Goal: Task Accomplishment & Management: Complete application form

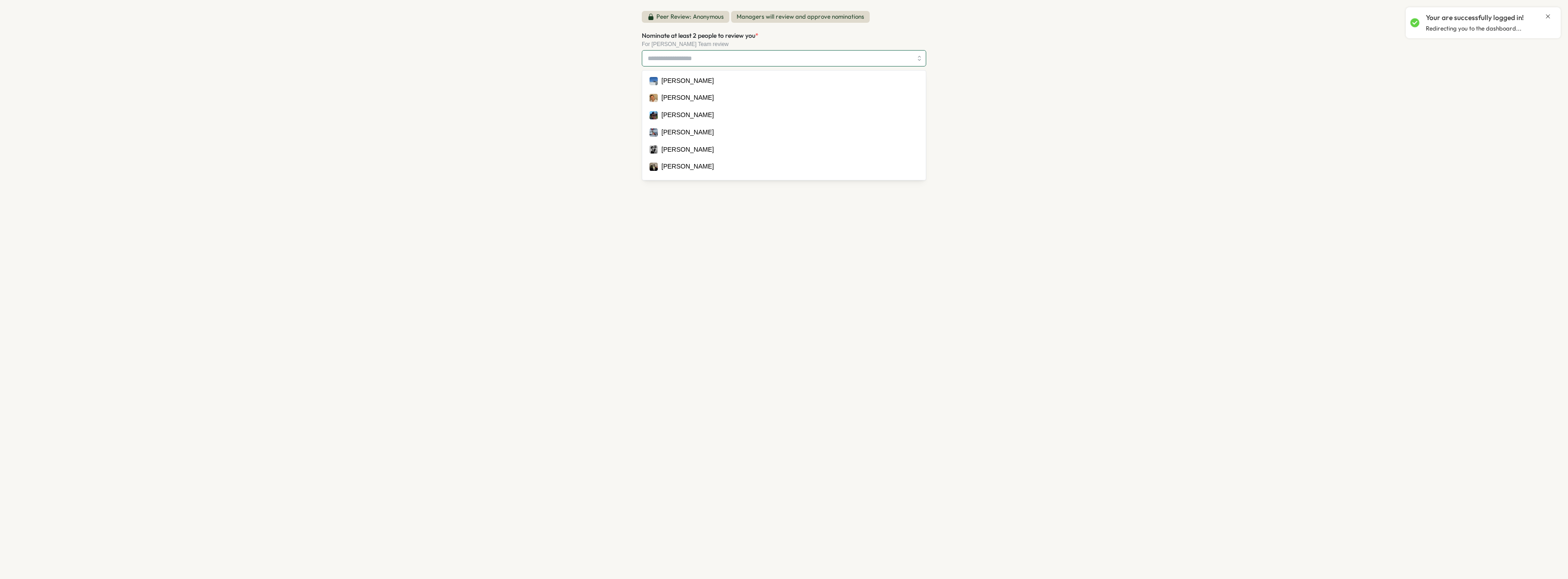
click at [766, 59] on input "Nominate at least 2 people to review you *" at bounding box center [780, 58] width 265 height 15
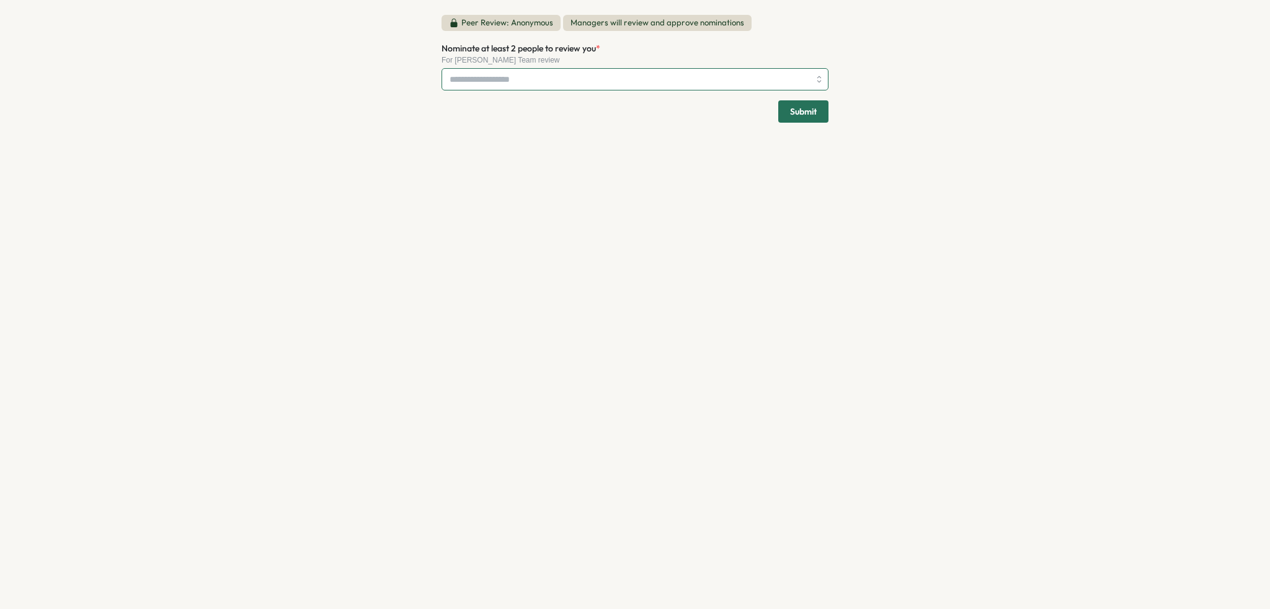
click at [546, 81] on input "Nominate at least 2 people to review you *" at bounding box center [630, 79] width 360 height 21
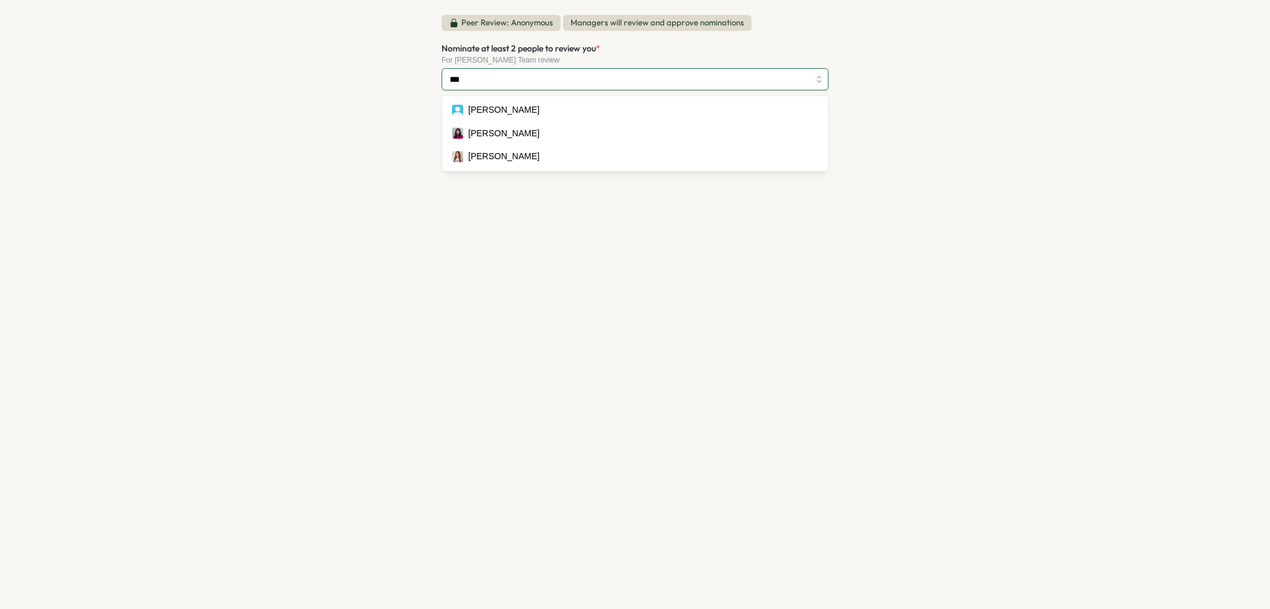
type input "****"
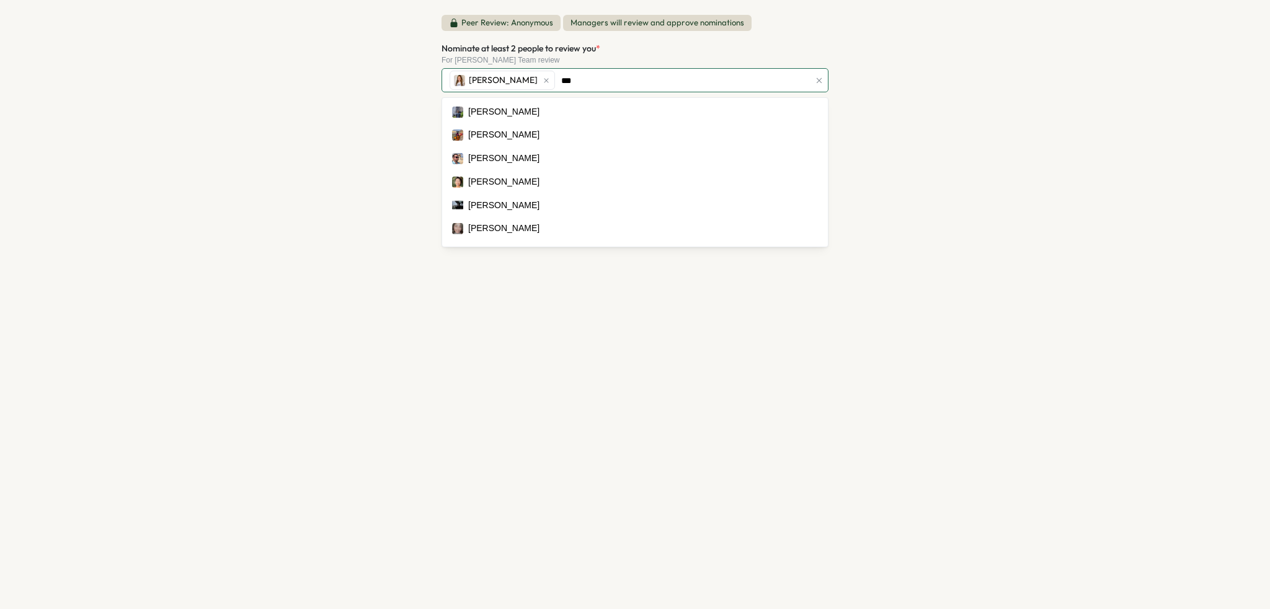
type input "****"
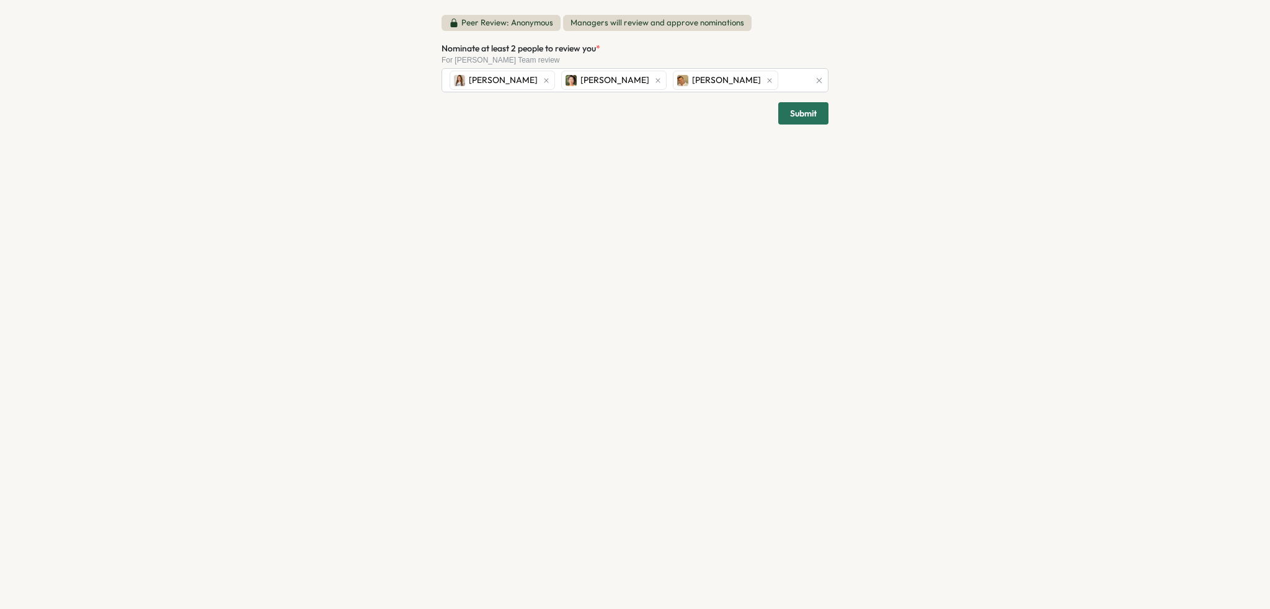
drag, startPoint x: 746, startPoint y: 66, endPoint x: 748, endPoint y: 76, distance: 9.5
click at [746, 66] on div "Nominate at least 2 people to review you * For [PERSON_NAME] Team review [PERSO…" at bounding box center [634, 67] width 387 height 52
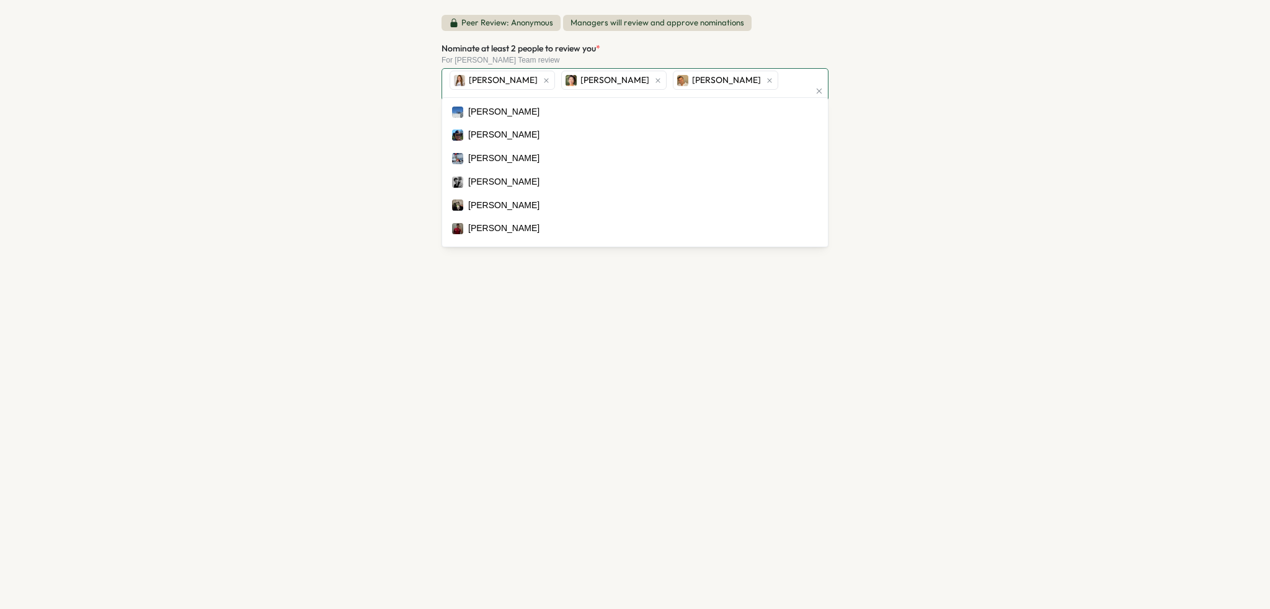
click at [748, 76] on div "[PERSON_NAME] Work [PERSON_NAME] Ning [PERSON_NAME]" at bounding box center [627, 91] width 363 height 45
type input "*"
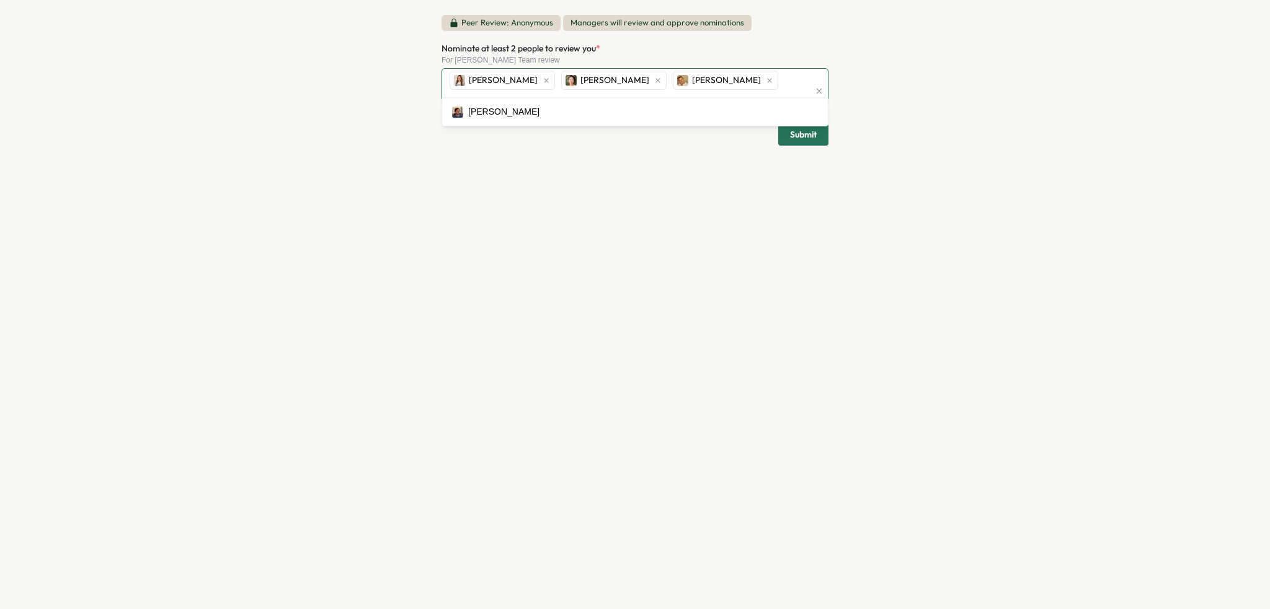
type input "********"
click at [804, 118] on div "Peer Review: Anonymous Managers will review and approve nominations Nominate at…" at bounding box center [634, 81] width 387 height 133
click at [665, 145] on div "Peer Review: Anonymous Managers will review and approve nominations Nominate at…" at bounding box center [635, 304] width 417 height 609
click at [798, 126] on span "Submit" at bounding box center [803, 136] width 27 height 21
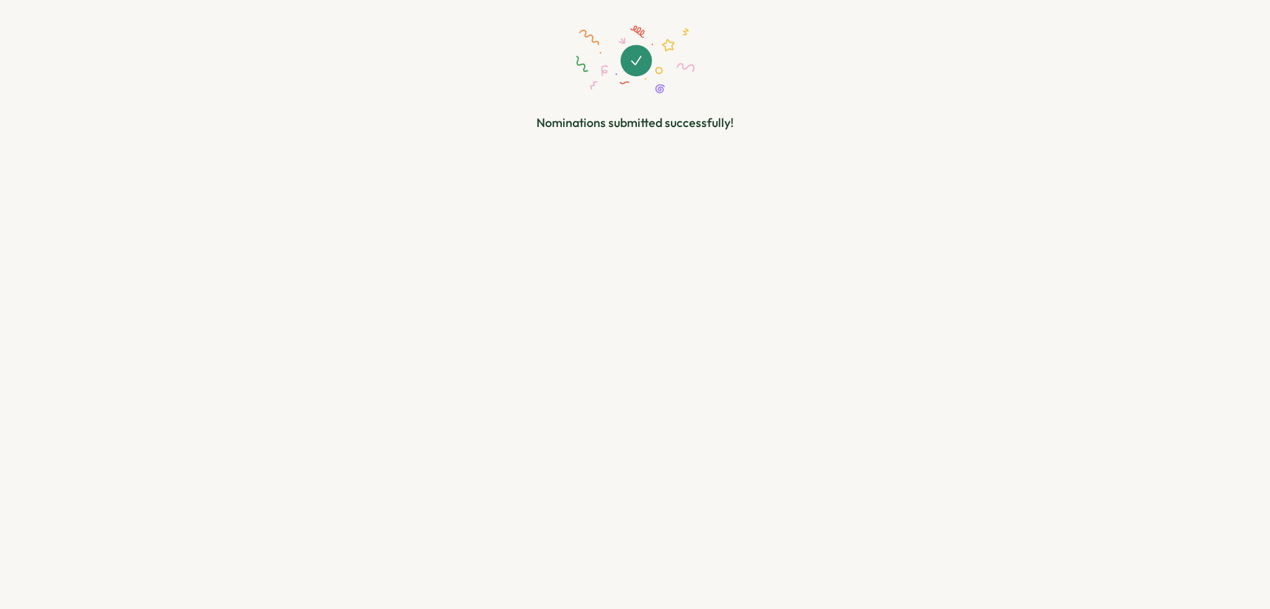
drag, startPoint x: 782, startPoint y: 221, endPoint x: 443, endPoint y: 89, distance: 364.0
click at [779, 221] on div "Nominations submitted successfully!" at bounding box center [635, 304] width 417 height 609
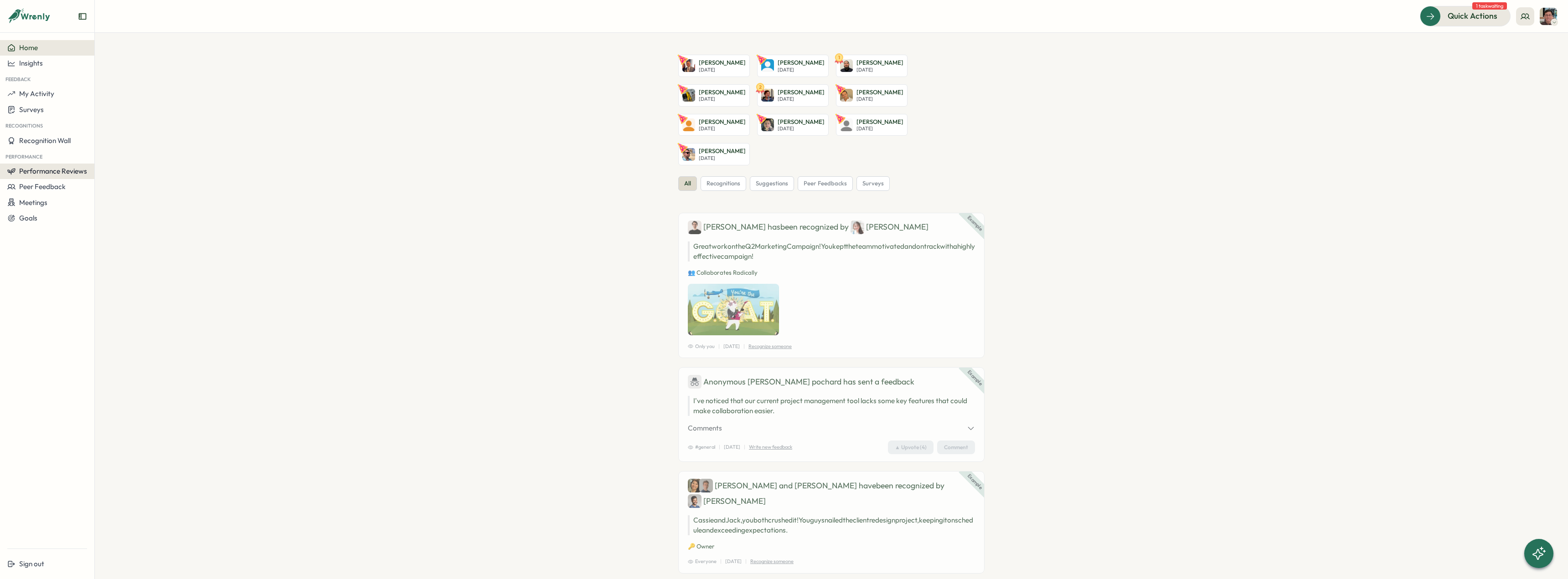
click at [67, 175] on span "Performance Reviews" at bounding box center [53, 171] width 68 height 9
drag, startPoint x: 345, startPoint y: 290, endPoint x: 301, endPoint y: 284, distance: 44.4
click at [328, 286] on section "Oliver Paje Mon, Oct 13 Ronald Santilla Tue, Oct 14 1 Abelardo Olivas Tue, Oct …" at bounding box center [831, 306] width 1473 height 546
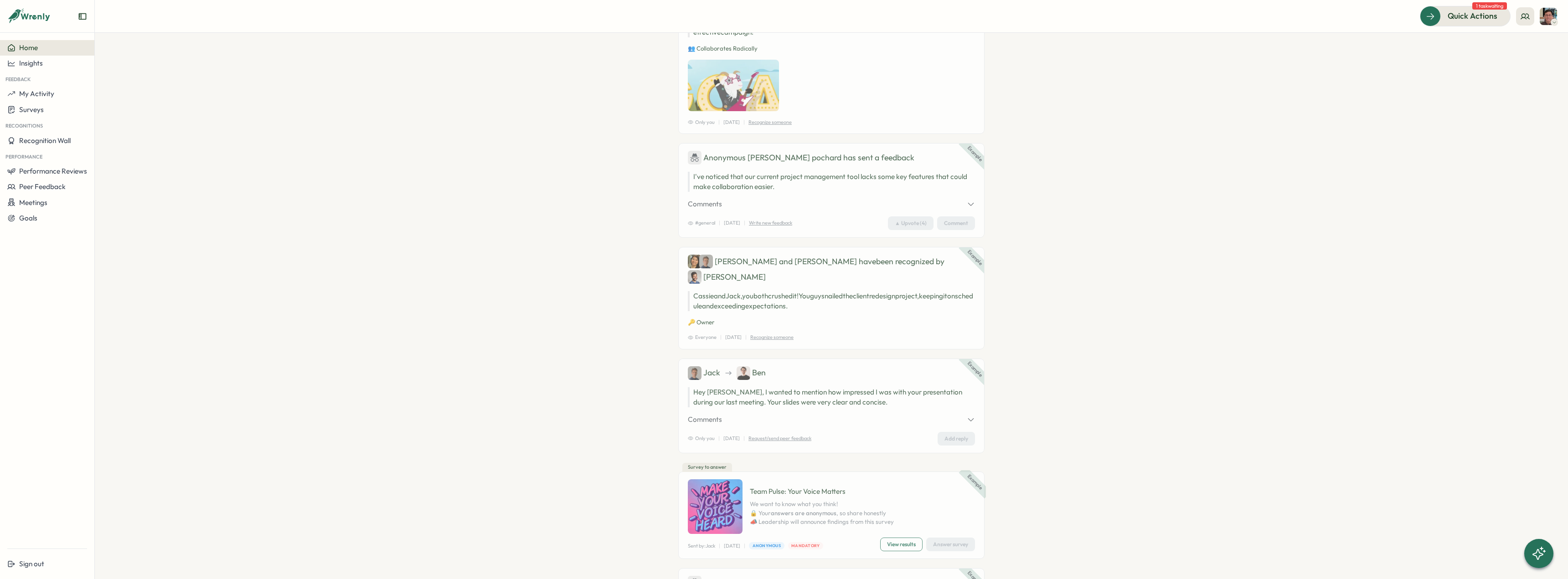
scroll to position [228, 0]
click at [742, 363] on img at bounding box center [743, 370] width 14 height 14
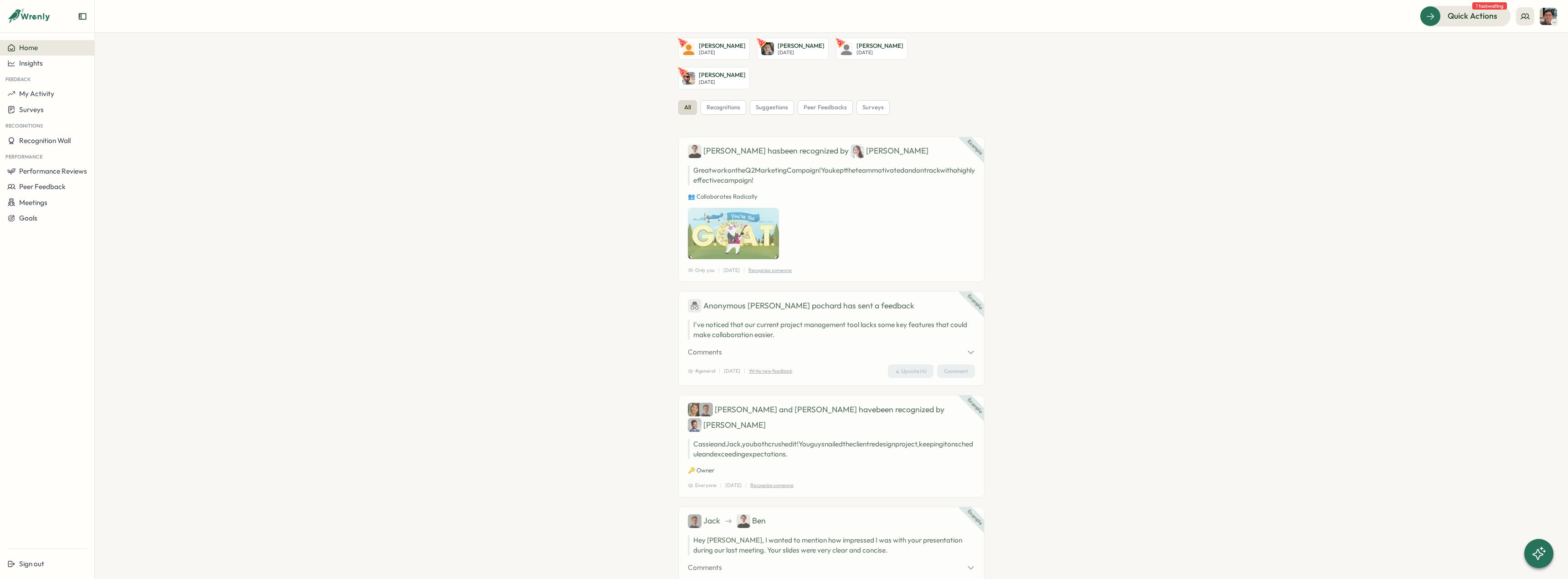
scroll to position [0, 0]
